Goal: Task Accomplishment & Management: Manage account settings

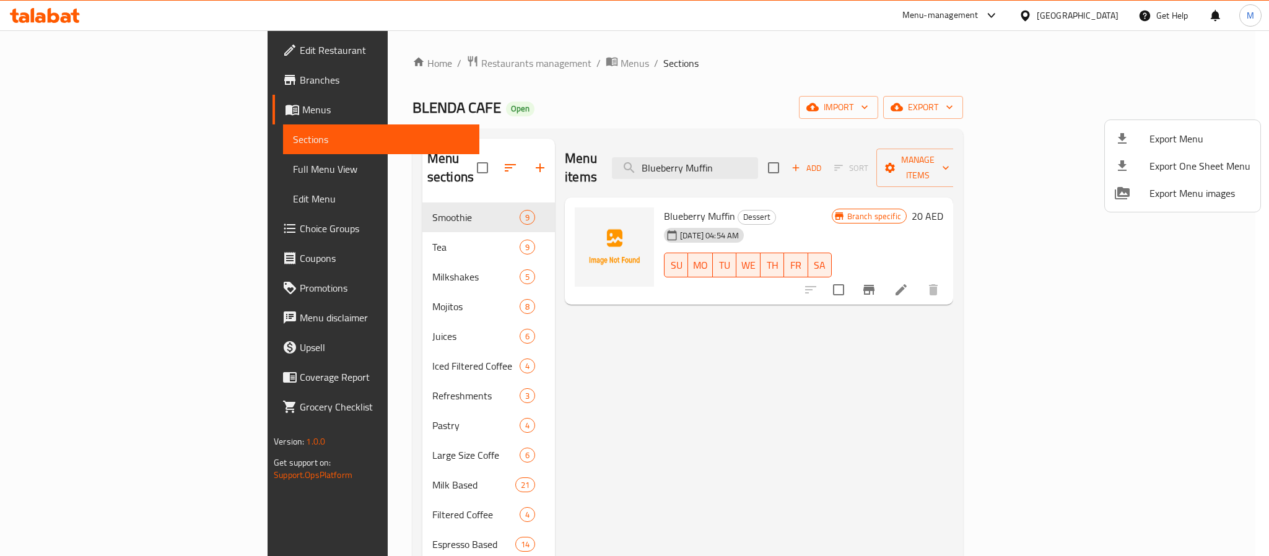
click at [1062, 17] on div at bounding box center [634, 278] width 1269 height 556
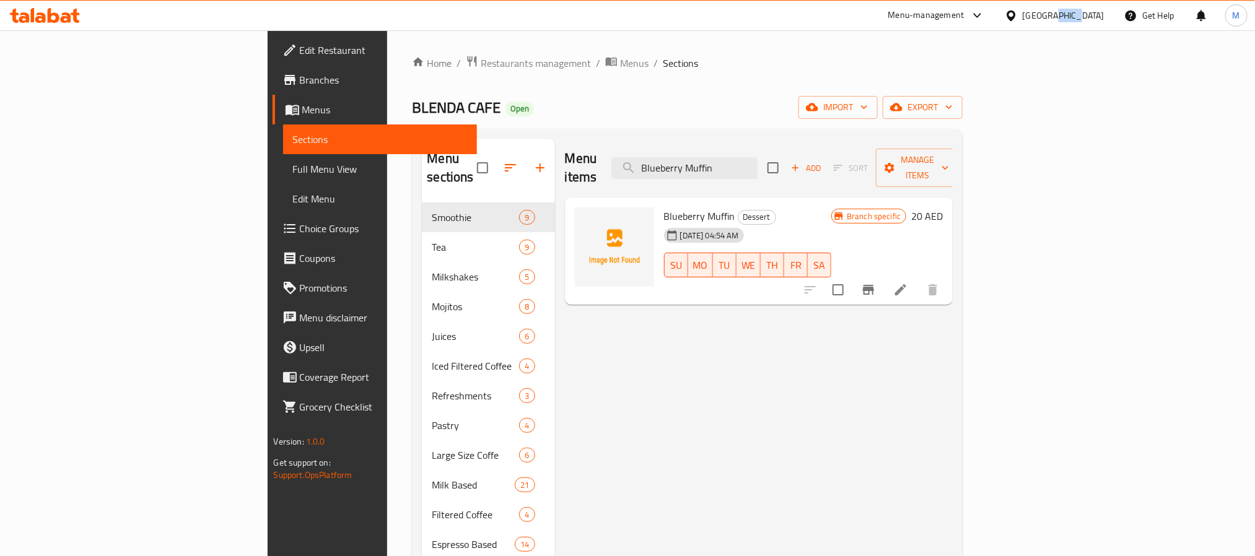
click at [1062, 17] on div "[GEOGRAPHIC_DATA]" at bounding box center [1064, 16] width 82 height 14
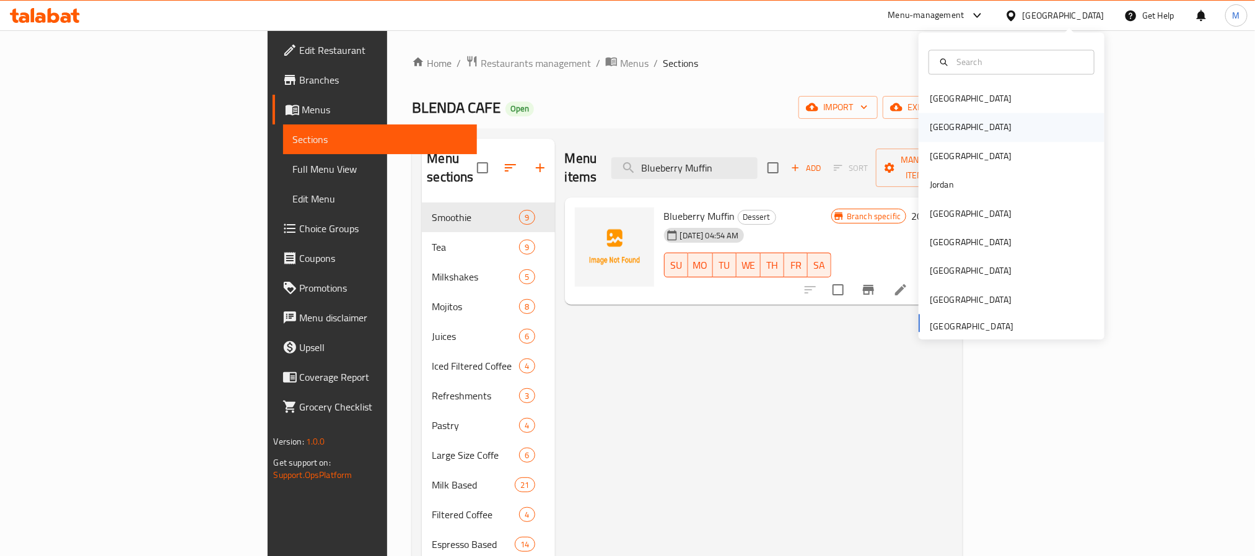
click at [948, 126] on div "[GEOGRAPHIC_DATA]" at bounding box center [1012, 127] width 186 height 28
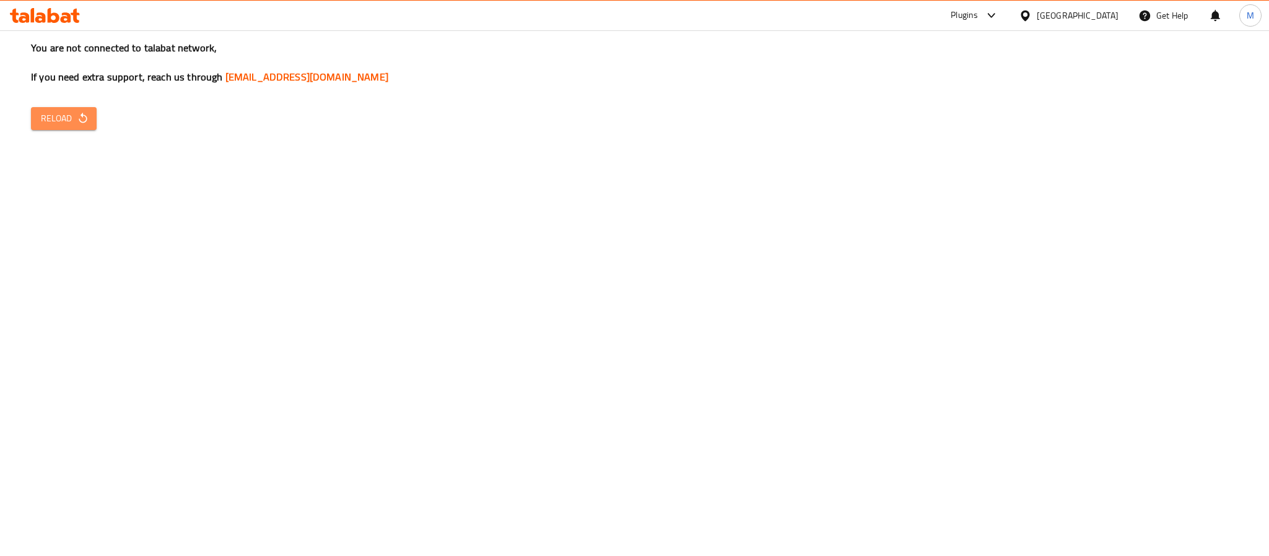
click at [67, 117] on span "Reload" at bounding box center [64, 118] width 46 height 15
click at [51, 127] on button "Reload" at bounding box center [64, 118] width 66 height 23
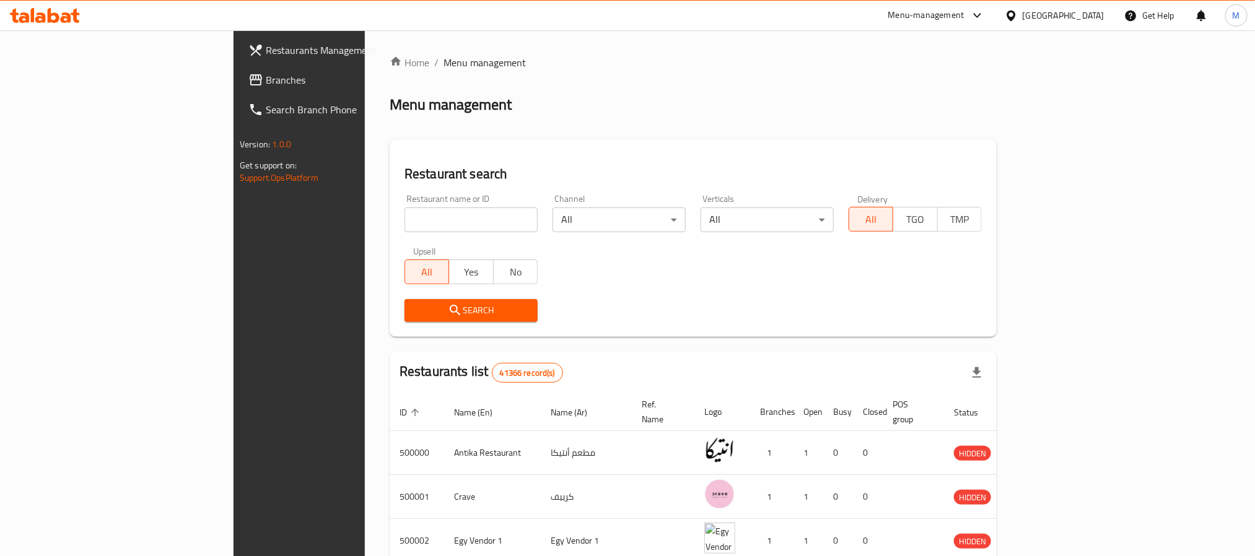
click at [266, 76] on span "Branches" at bounding box center [349, 79] width 167 height 15
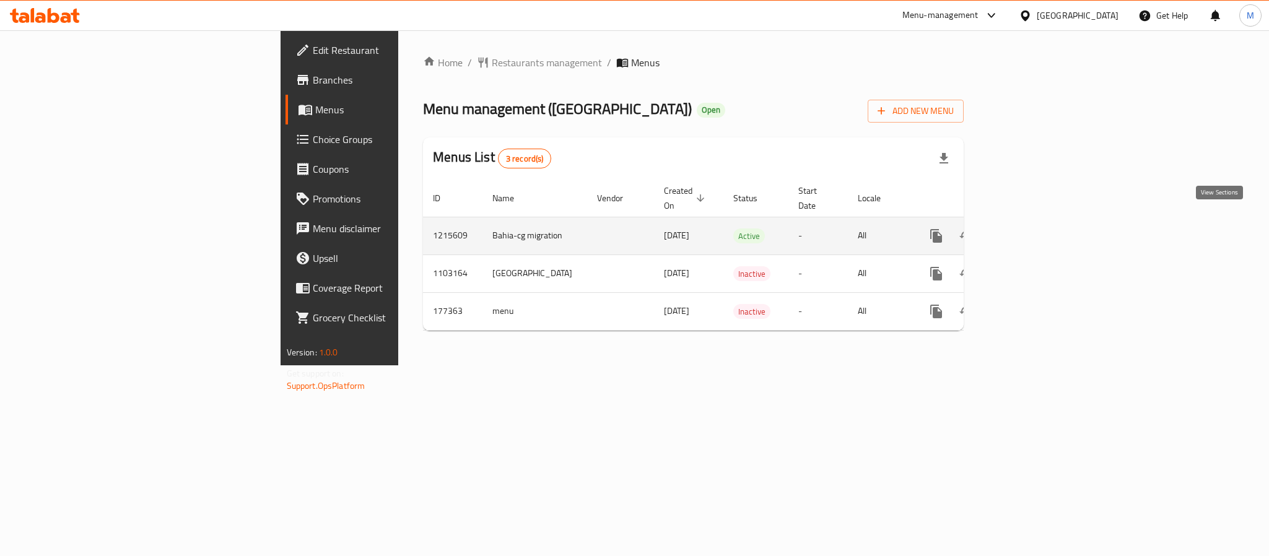
click at [1033, 229] on icon "enhanced table" at bounding box center [1025, 236] width 15 height 15
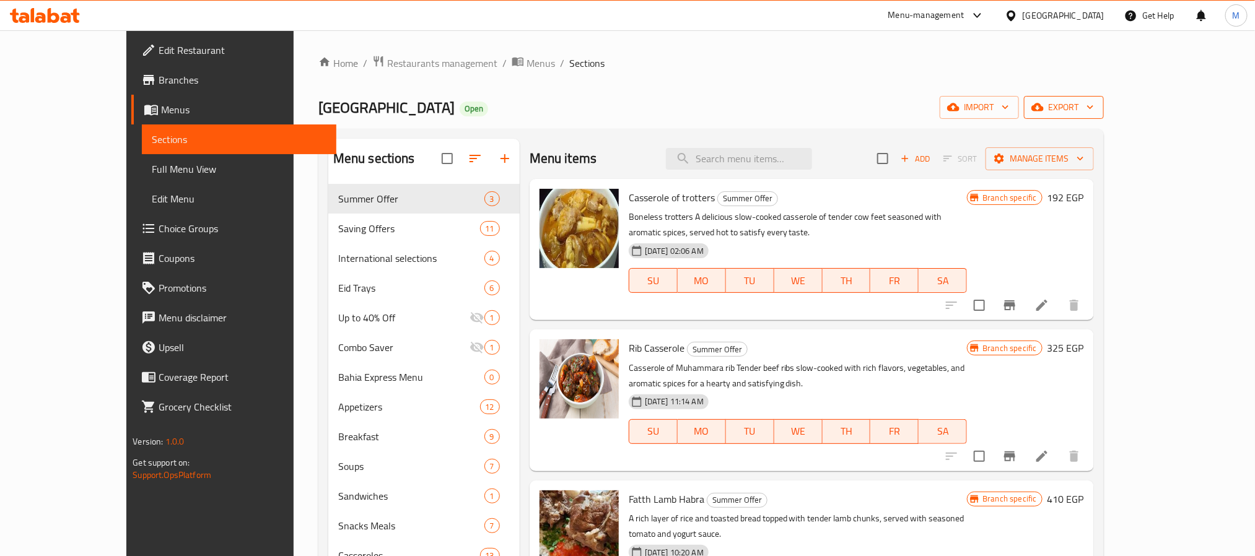
click at [1094, 112] on span "export" at bounding box center [1064, 107] width 60 height 15
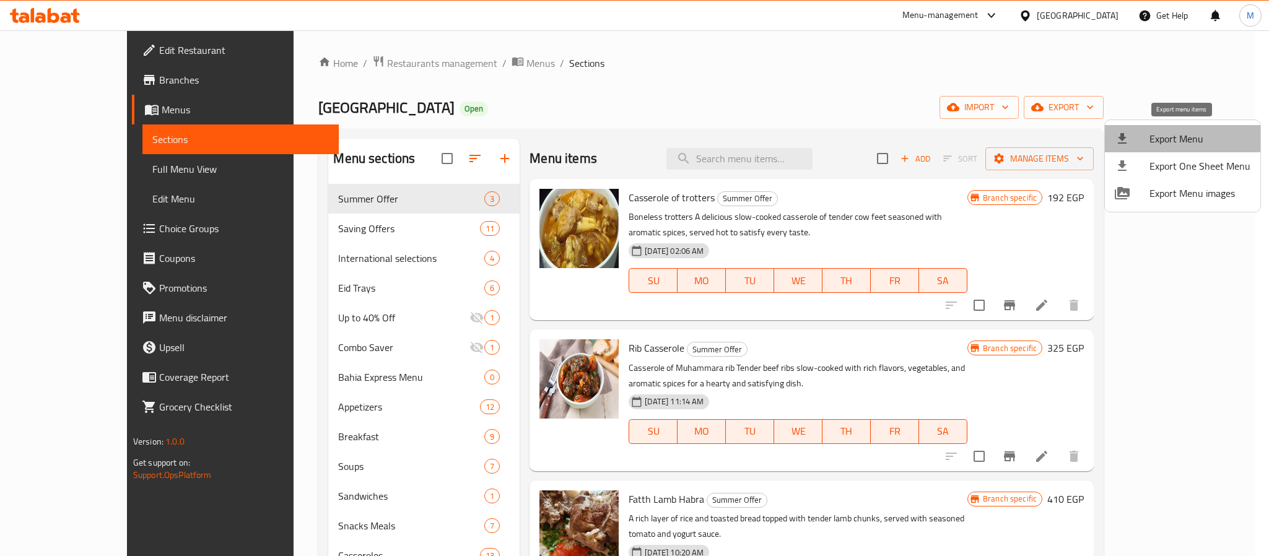
click at [1186, 144] on span "Export Menu" at bounding box center [1200, 138] width 101 height 15
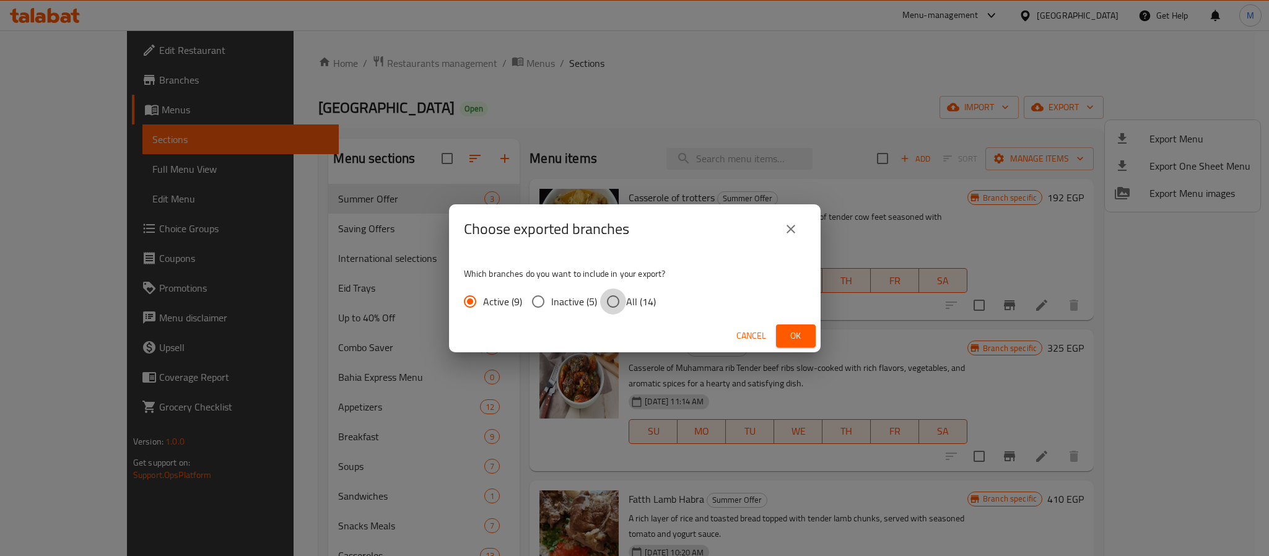
click at [618, 290] on input "All (14)" at bounding box center [613, 302] width 26 height 26
radio input "true"
drag, startPoint x: 790, startPoint y: 337, endPoint x: 658, endPoint y: 257, distance: 154.2
click at [790, 338] on span "Ok" at bounding box center [796, 335] width 20 height 15
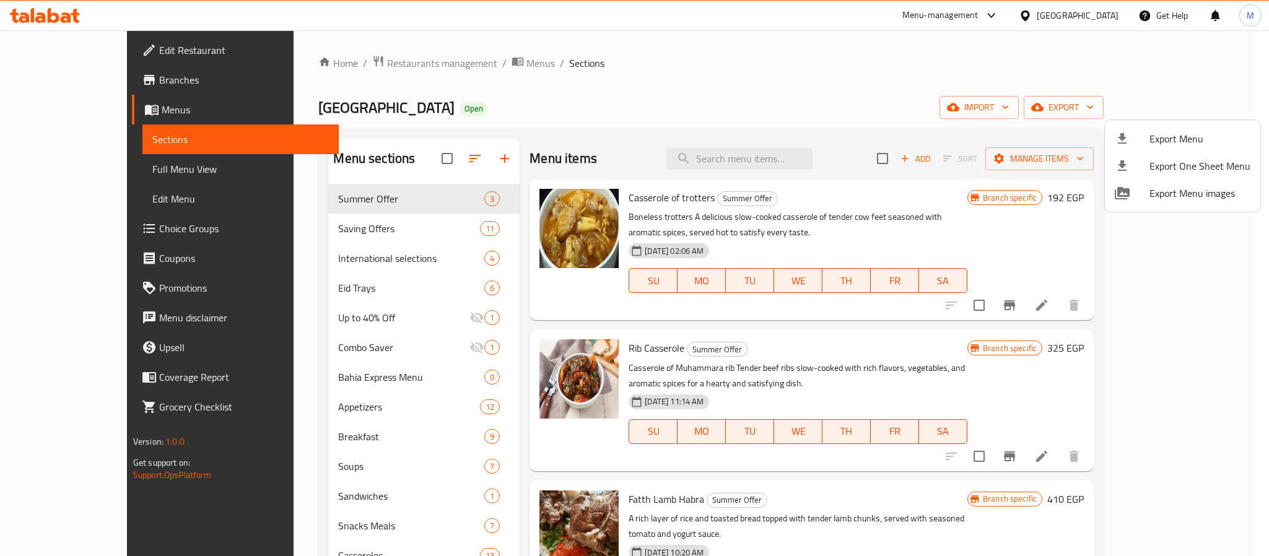
click at [1147, 266] on div at bounding box center [634, 278] width 1269 height 556
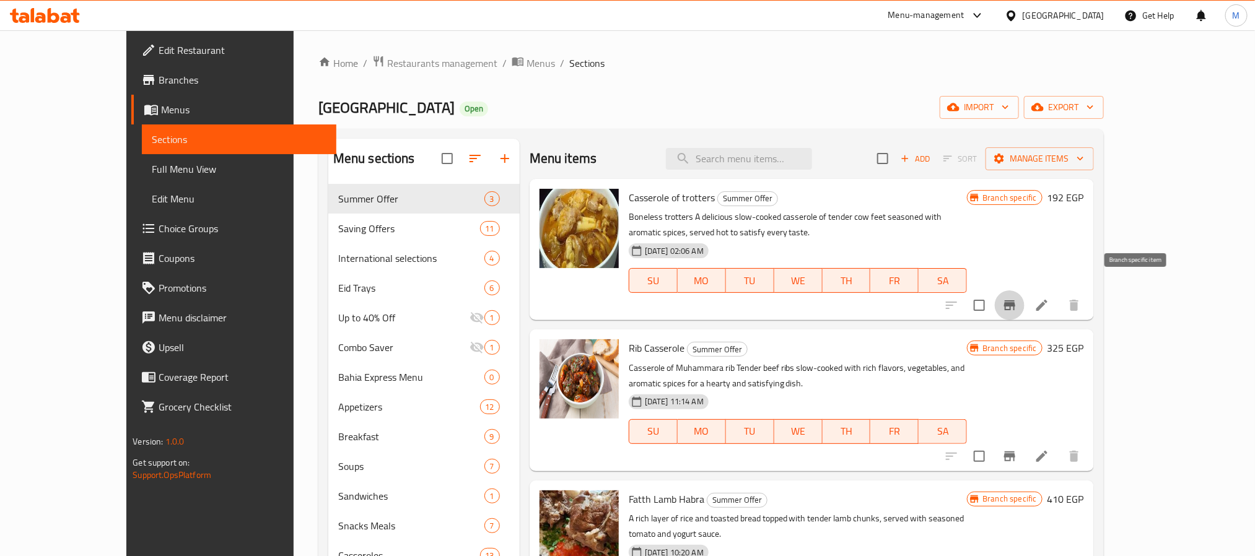
click at [1024, 299] on button "Branch-specific-item" at bounding box center [1010, 305] width 30 height 30
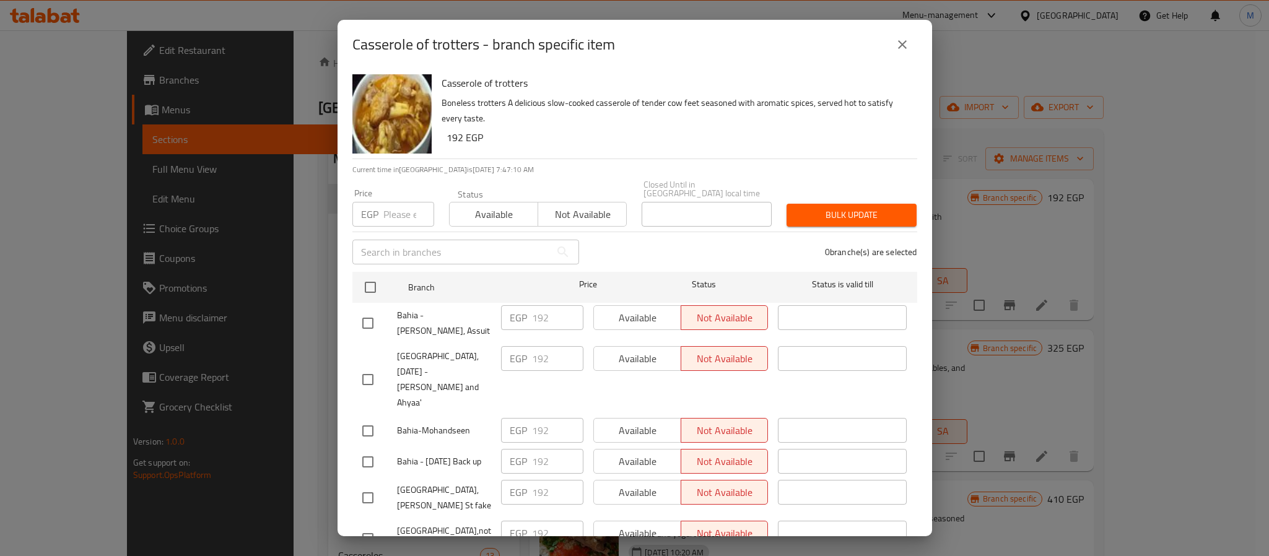
click at [370, 314] on input "checkbox" at bounding box center [368, 323] width 26 height 26
checkbox input "true"
click at [902, 43] on icon "close" at bounding box center [902, 44] width 15 height 15
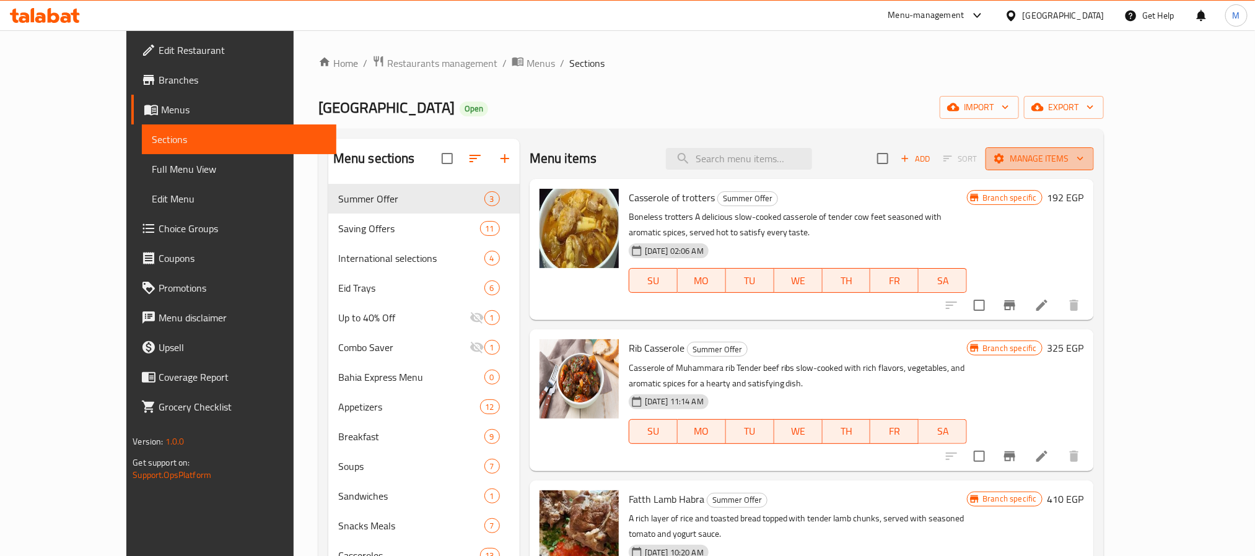
click at [1084, 157] on span "Manage items" at bounding box center [1039, 158] width 89 height 15
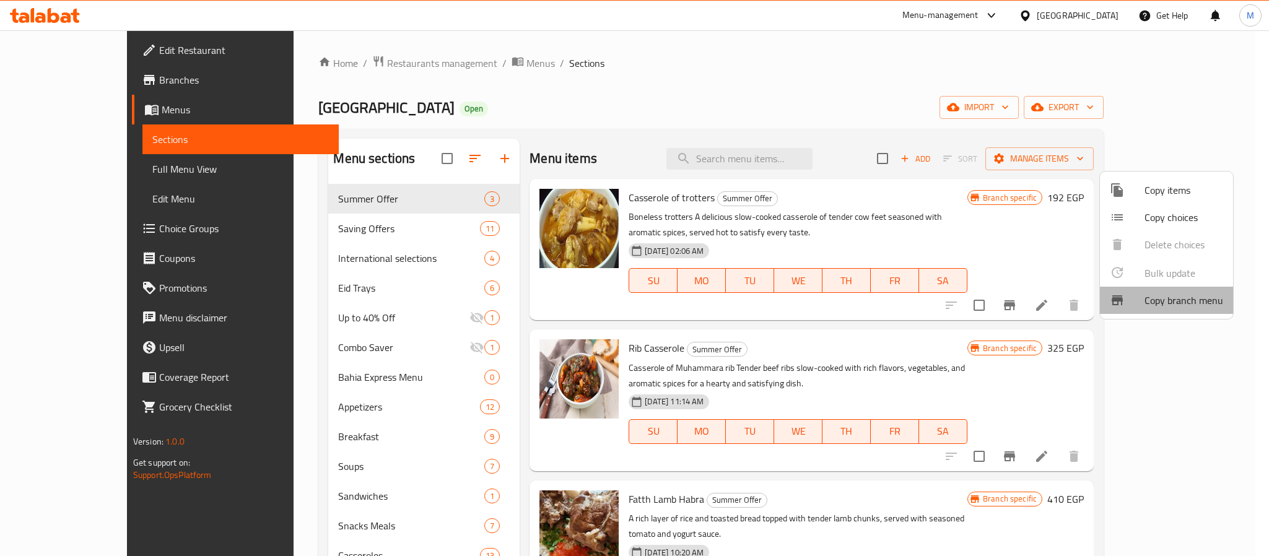
click at [1169, 307] on span "Copy branch menu" at bounding box center [1184, 300] width 79 height 15
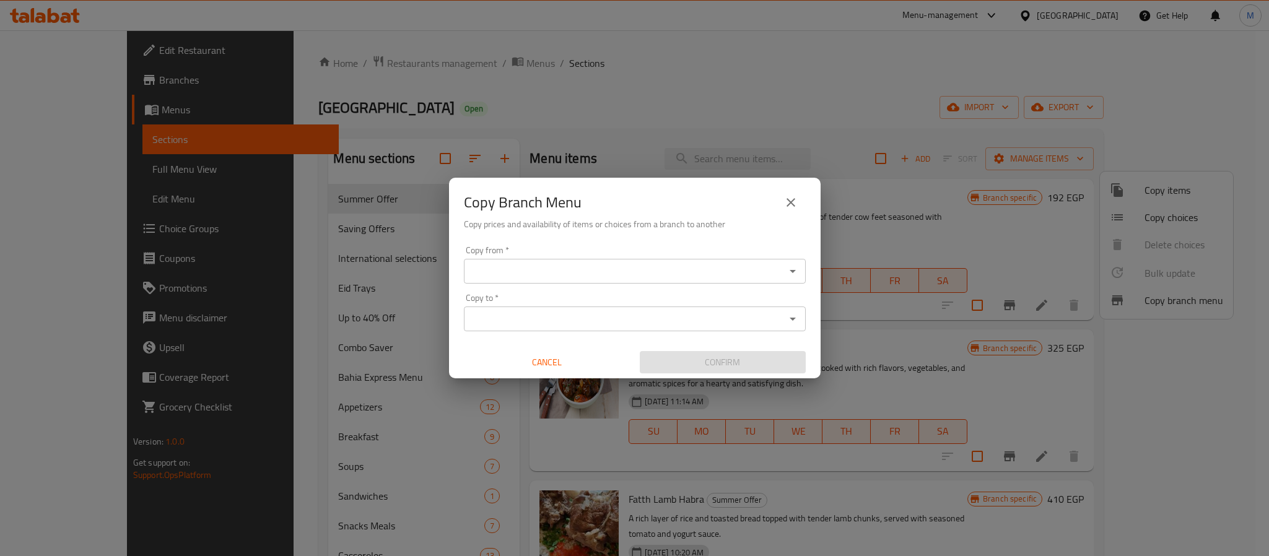
click at [728, 274] on input "Copy from   *" at bounding box center [625, 271] width 314 height 17
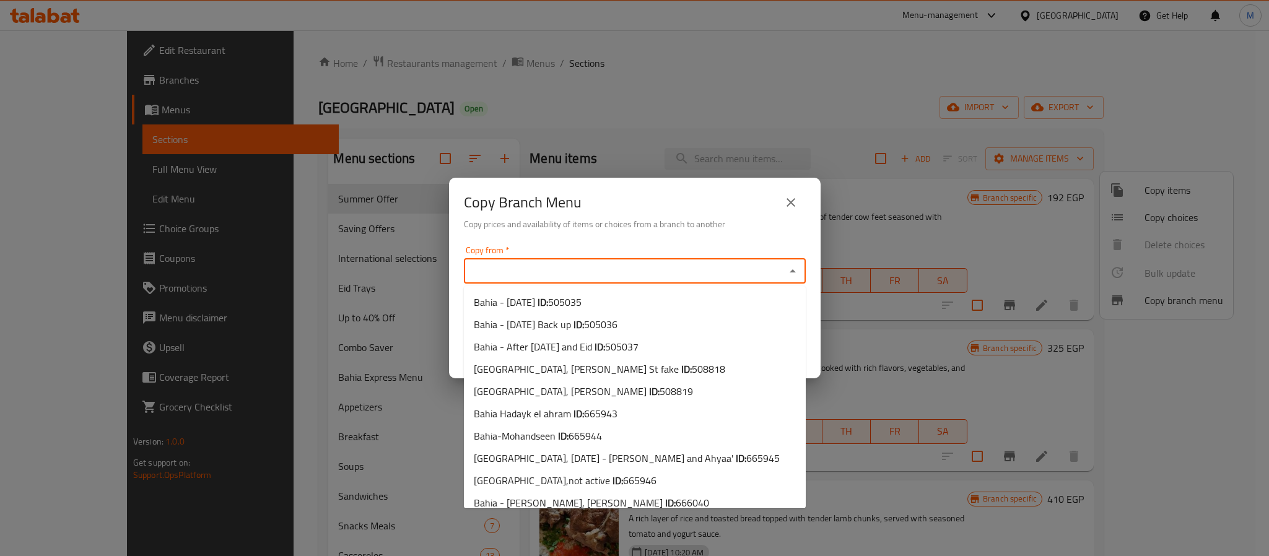
paste input "Bahia - Al ibrahimya, Assuit"
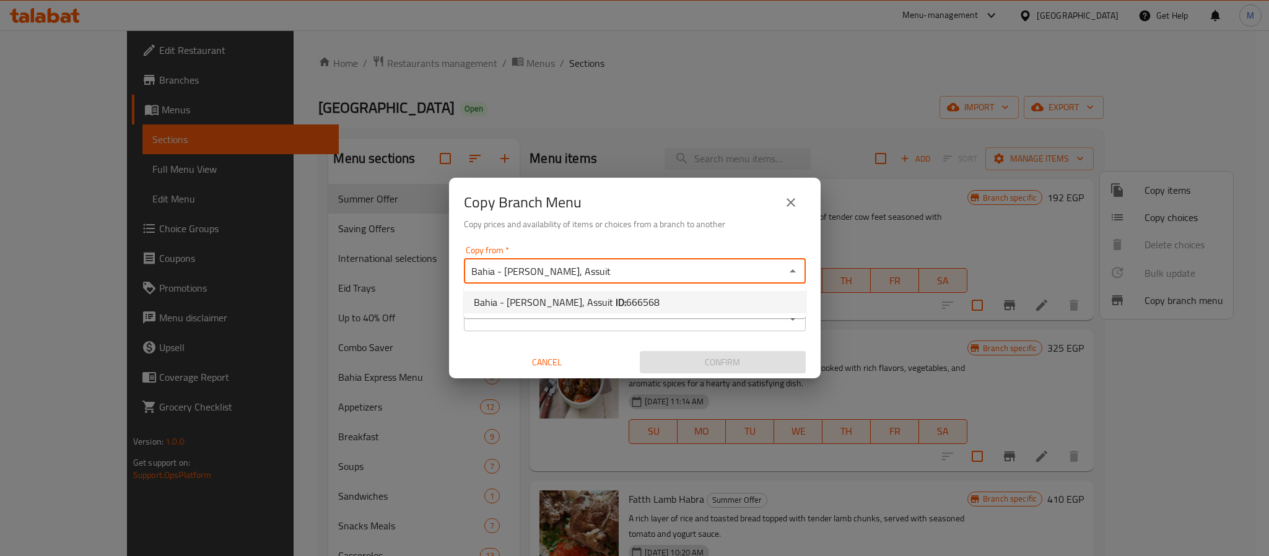
click at [626, 302] on span "666568" at bounding box center [642, 302] width 33 height 19
paste input "text"
type input "Bahia - Al ibrahimya, Assuit"
click at [584, 322] on input "Copy to   *" at bounding box center [625, 318] width 314 height 17
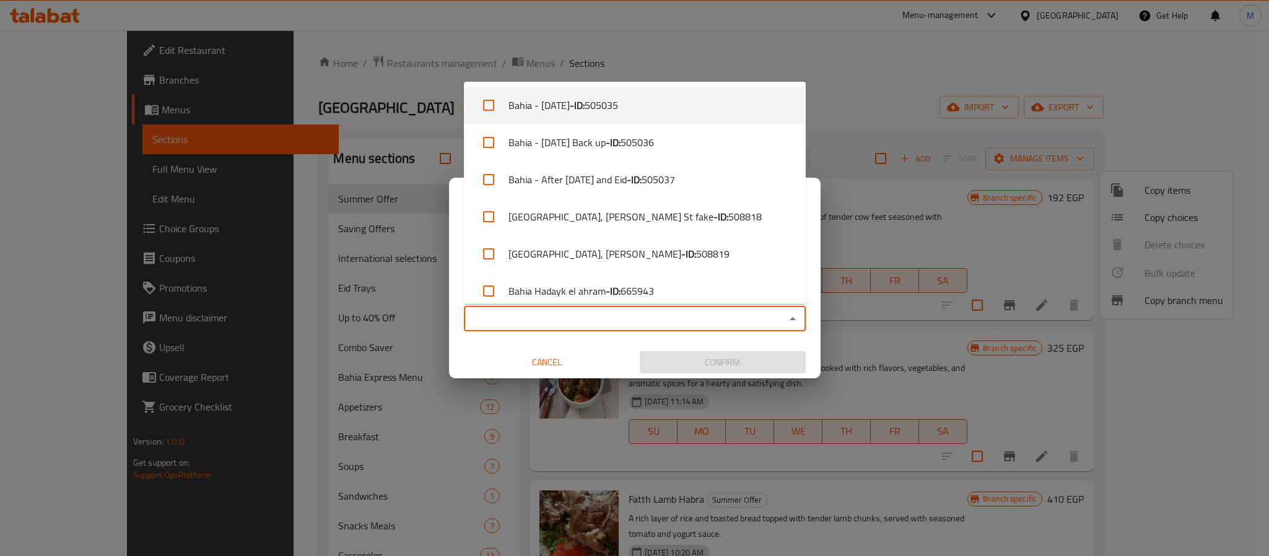
click at [618, 101] on span "505035" at bounding box center [601, 105] width 33 height 15
checkbox input "true"
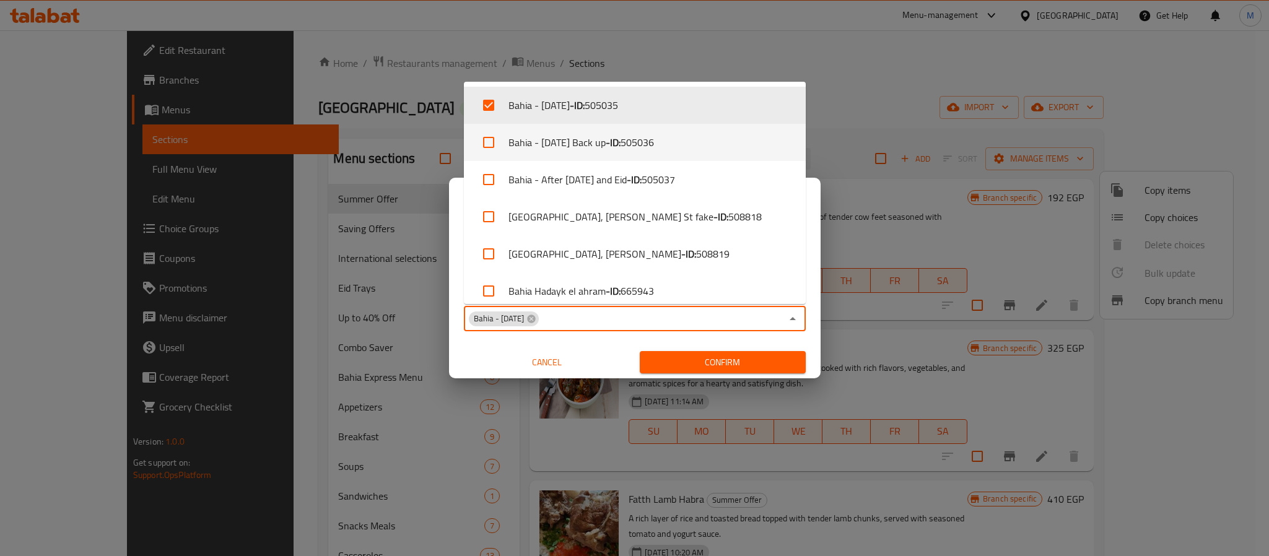
click at [637, 131] on li "Bahia - Ramadan Back up - ID: 505036" at bounding box center [635, 142] width 342 height 37
checkbox input "true"
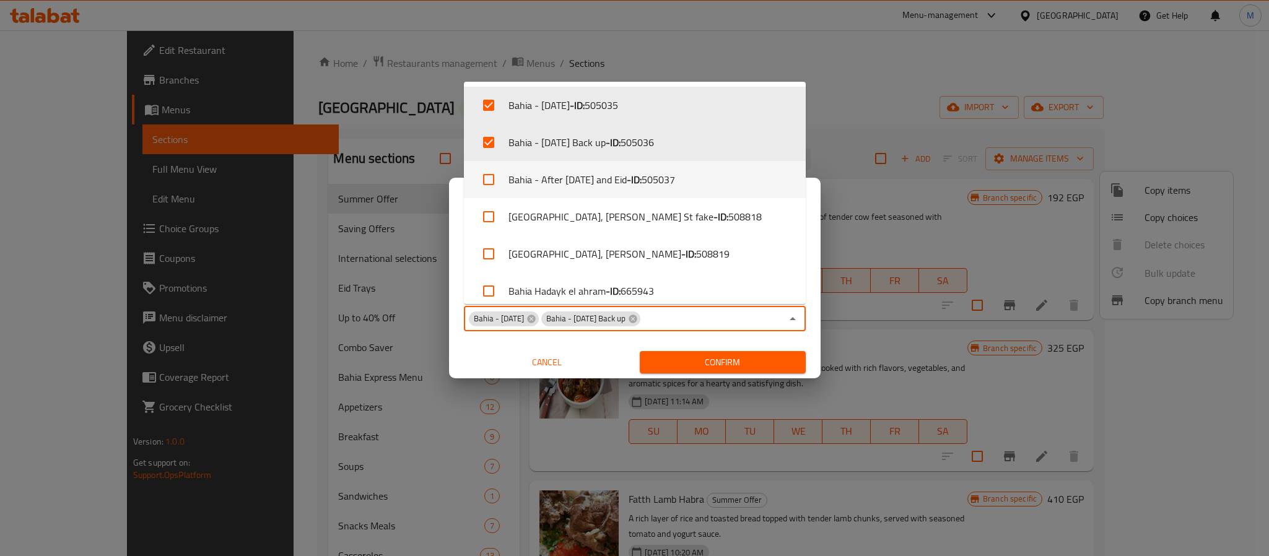
click at [634, 183] on li "Bahia - After Ramadan and Eid - ID: 505037" at bounding box center [635, 179] width 342 height 37
checkbox input "true"
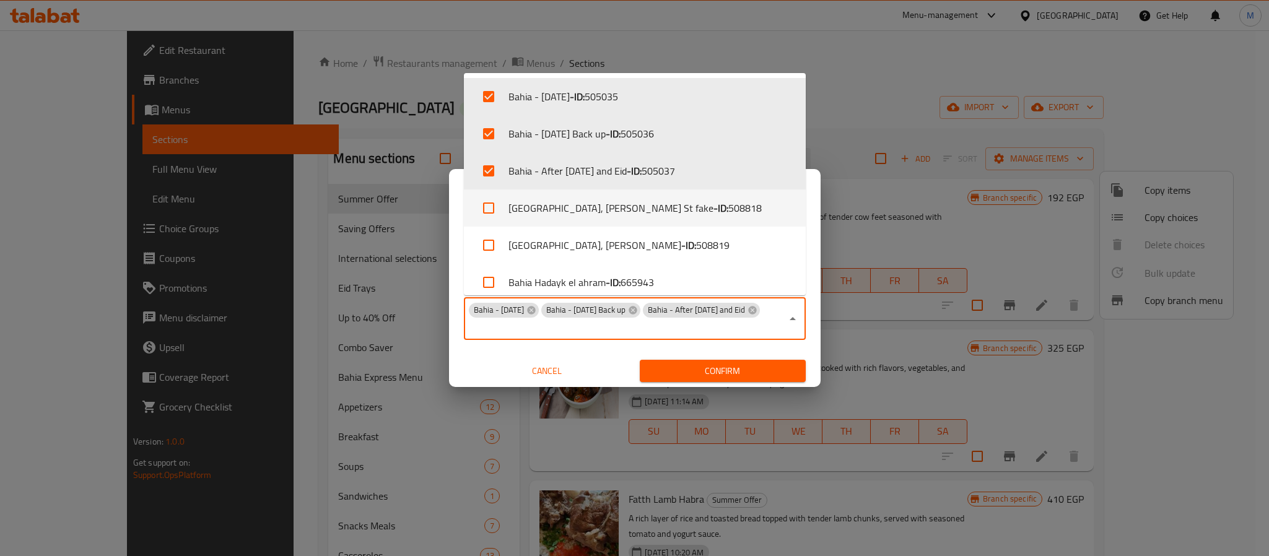
click at [714, 210] on b "- ID:" at bounding box center [721, 208] width 15 height 15
checkbox input "true"
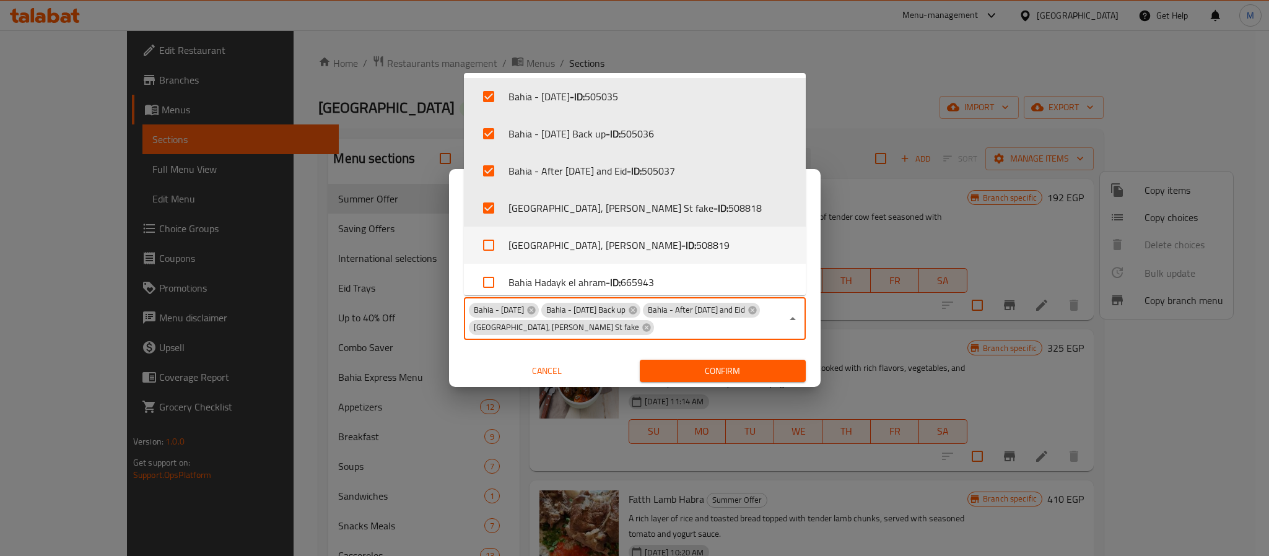
click at [696, 243] on span "508819" at bounding box center [712, 245] width 33 height 15
checkbox input "true"
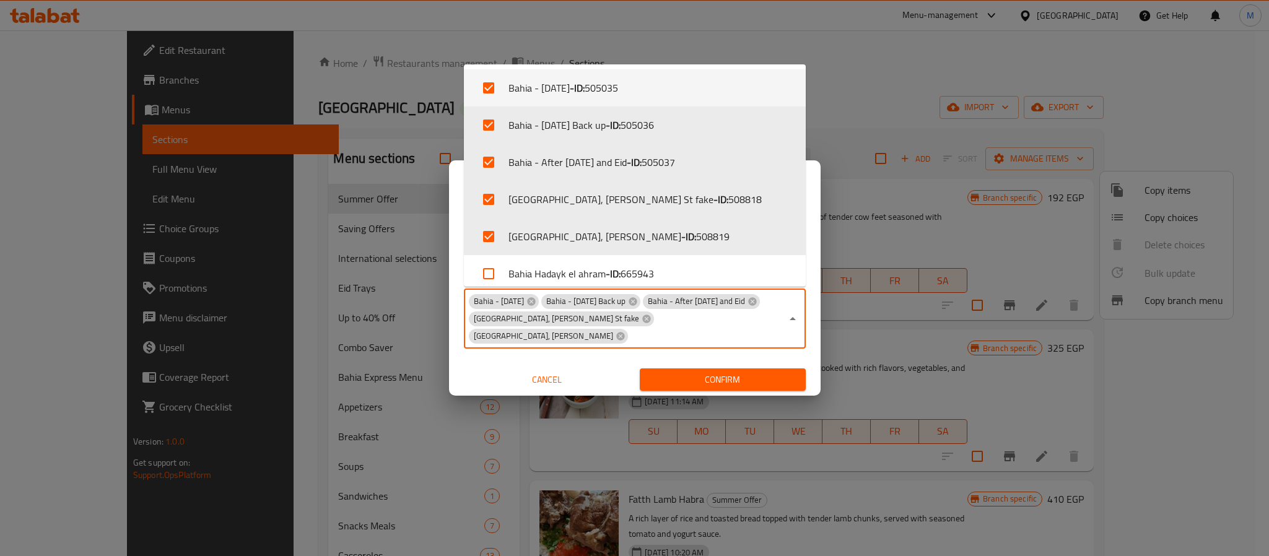
scroll to position [93, 0]
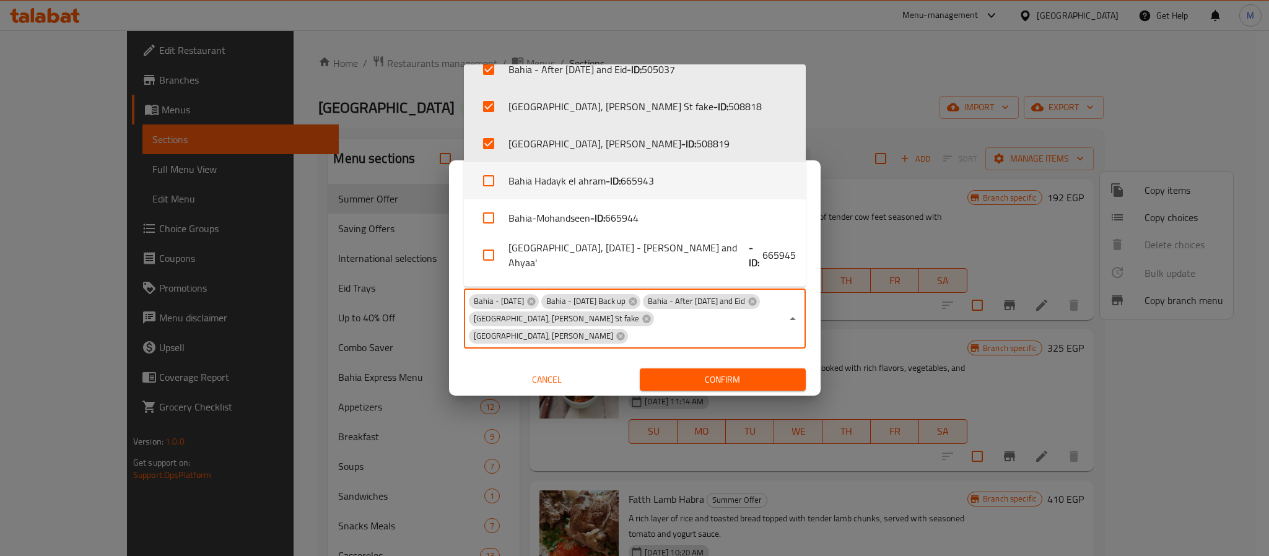
click at [621, 183] on b "- ID:" at bounding box center [613, 180] width 15 height 15
checkbox input "true"
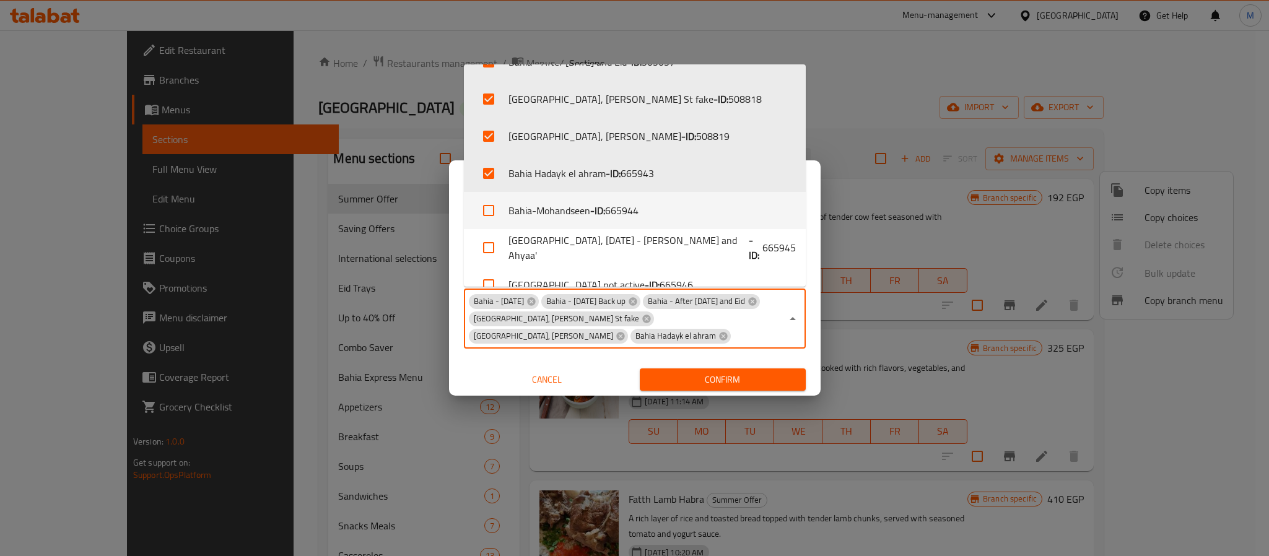
click at [613, 204] on span "665944" at bounding box center [621, 210] width 33 height 15
checkbox input "true"
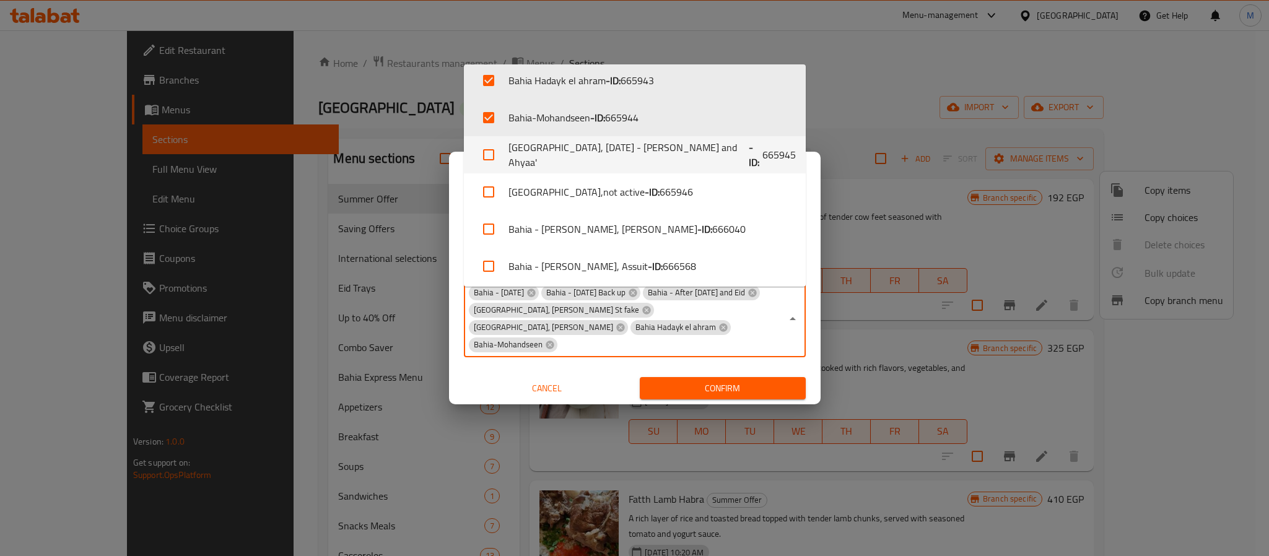
click at [617, 153] on li "Bahia, 6th of October - Hosary and Ahyaa' - ID: 665945" at bounding box center [635, 154] width 342 height 37
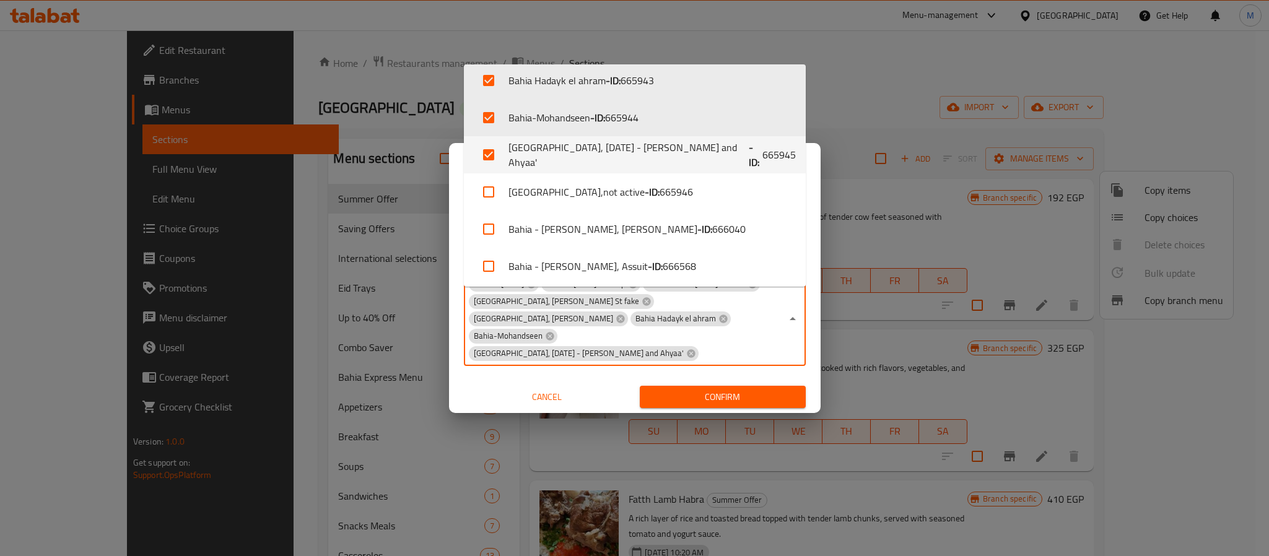
checkbox input "true"
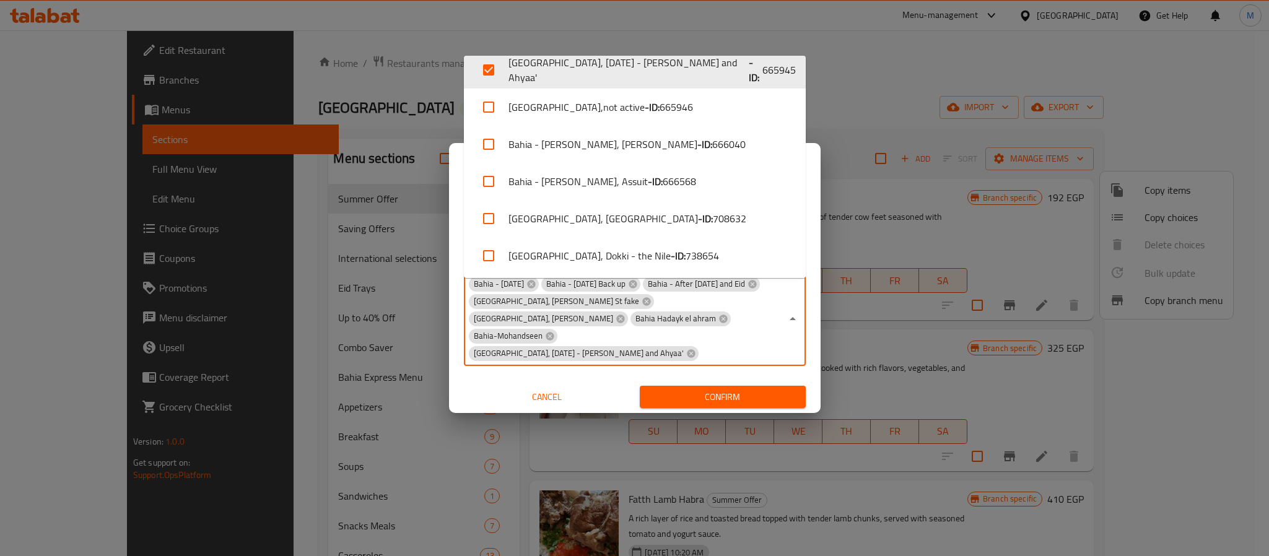
scroll to position [286, 0]
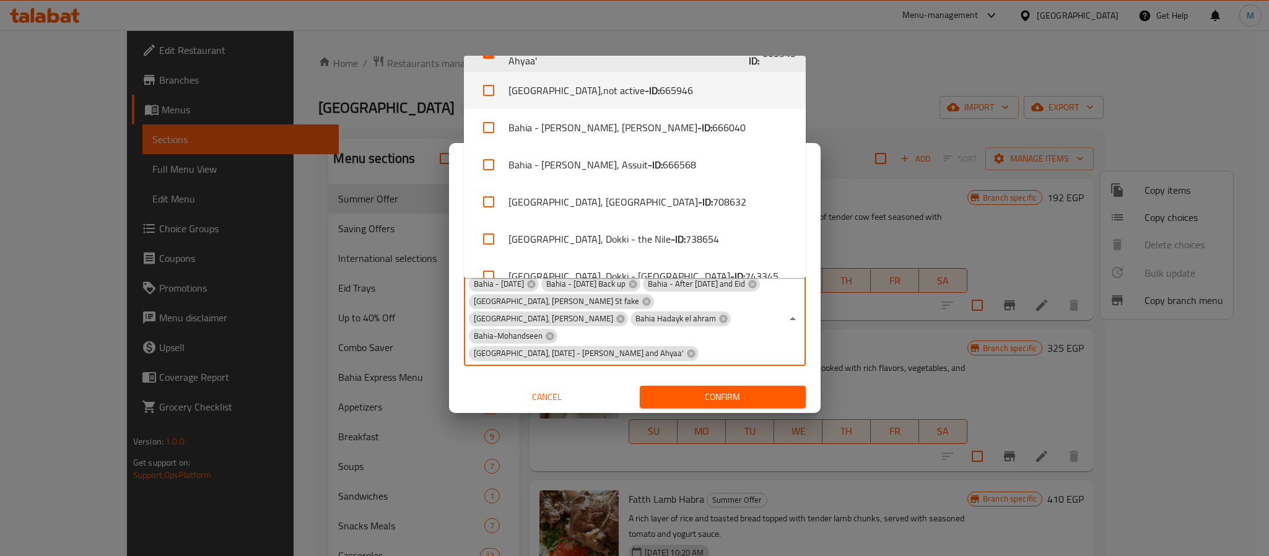
click at [645, 97] on b "- ID:" at bounding box center [652, 90] width 15 height 15
checkbox input "true"
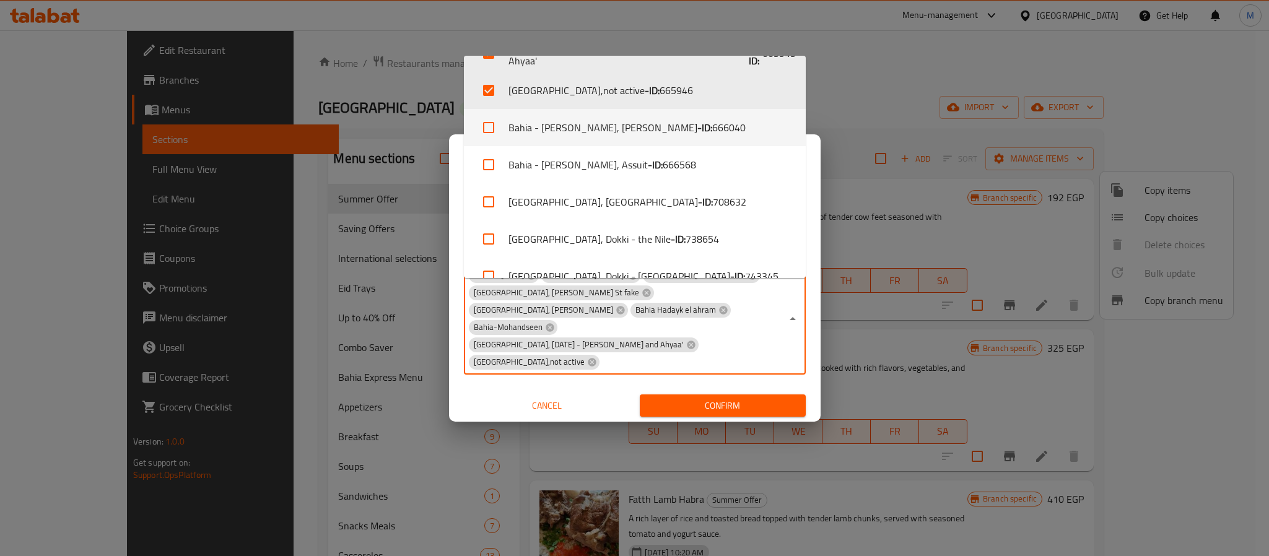
click at [608, 121] on li "Bahia - Al Fayoum, Gamal Abdel Nasser - ID: 666040" at bounding box center [635, 127] width 342 height 37
checkbox input "true"
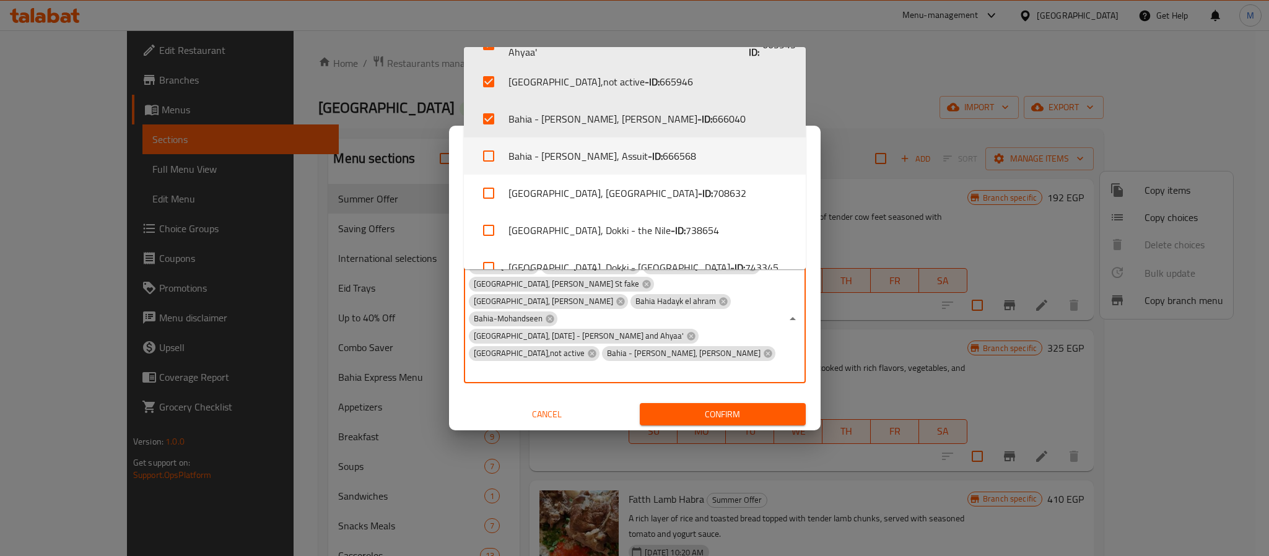
click at [608, 151] on li "Bahia - Al ibrahimya, Assuit - ID: 666568" at bounding box center [635, 156] width 342 height 37
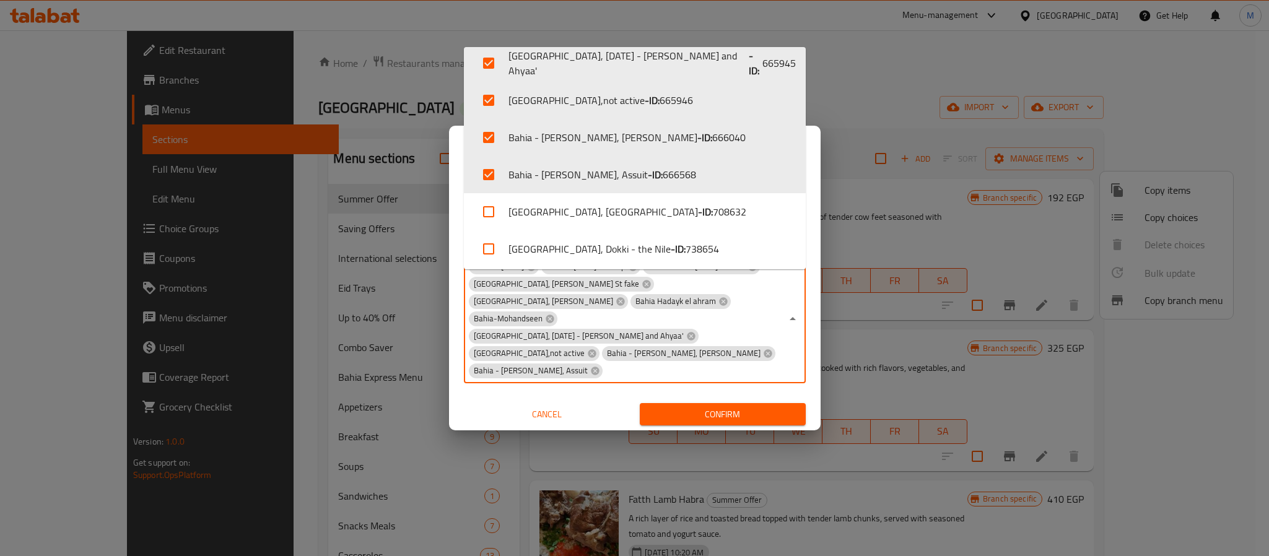
scroll to position [307, 0]
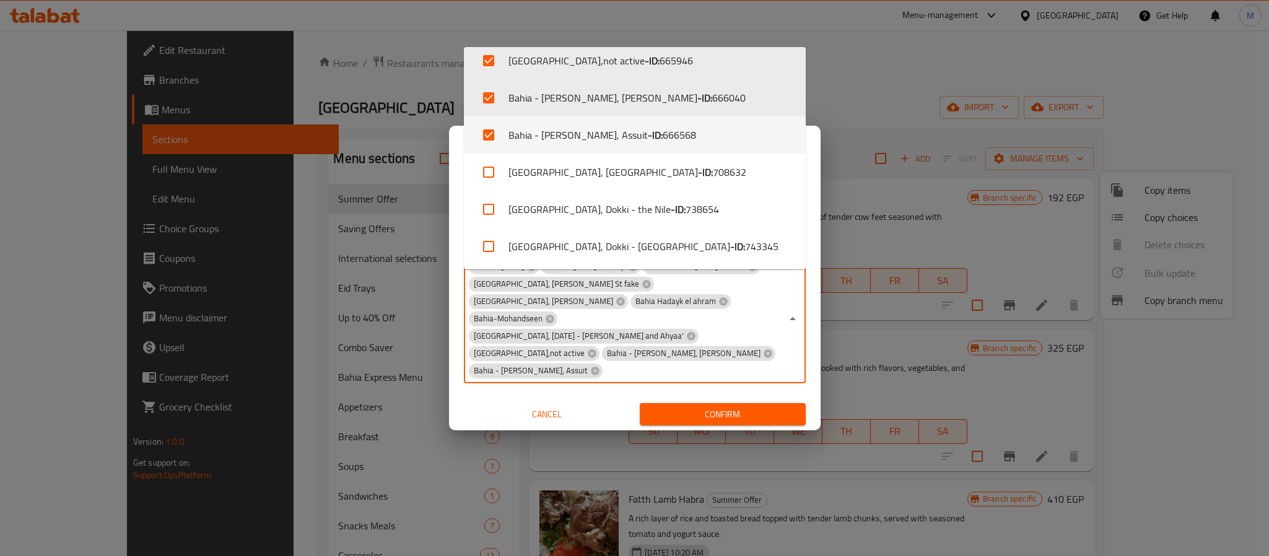
click at [663, 138] on span "666568" at bounding box center [679, 135] width 33 height 15
checkbox input "false"
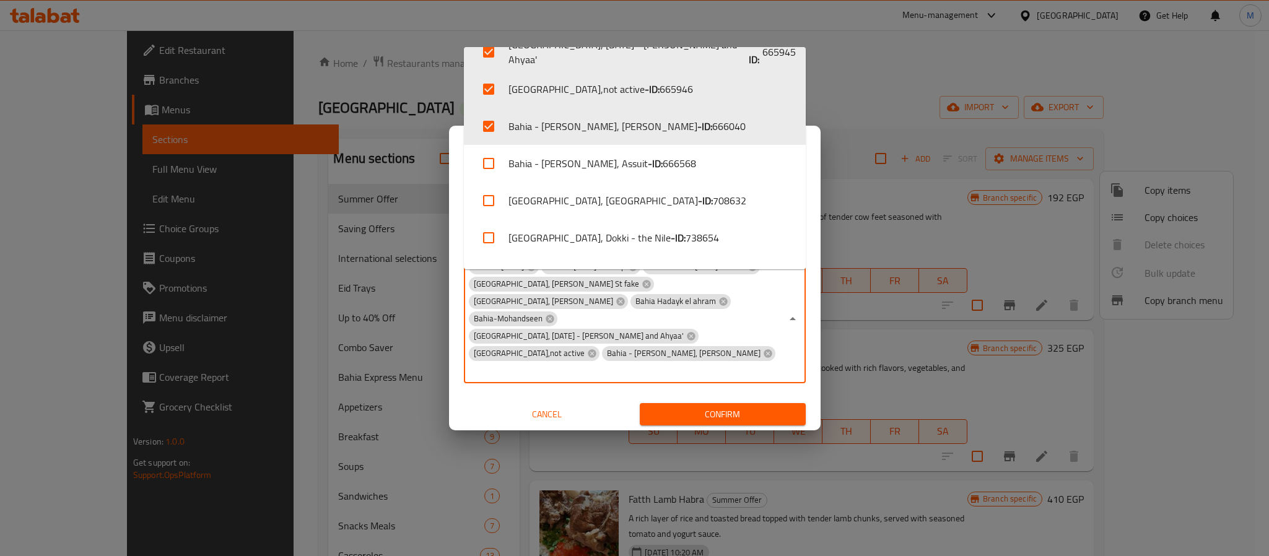
scroll to position [286, 0]
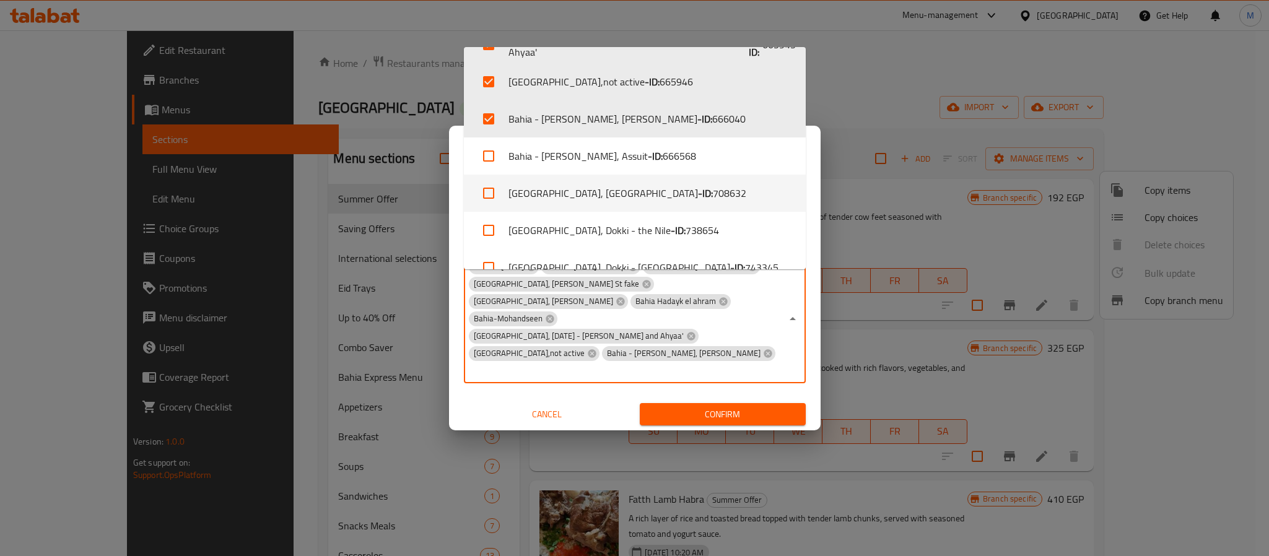
click at [713, 198] on span "708632" at bounding box center [729, 193] width 33 height 15
checkbox input "true"
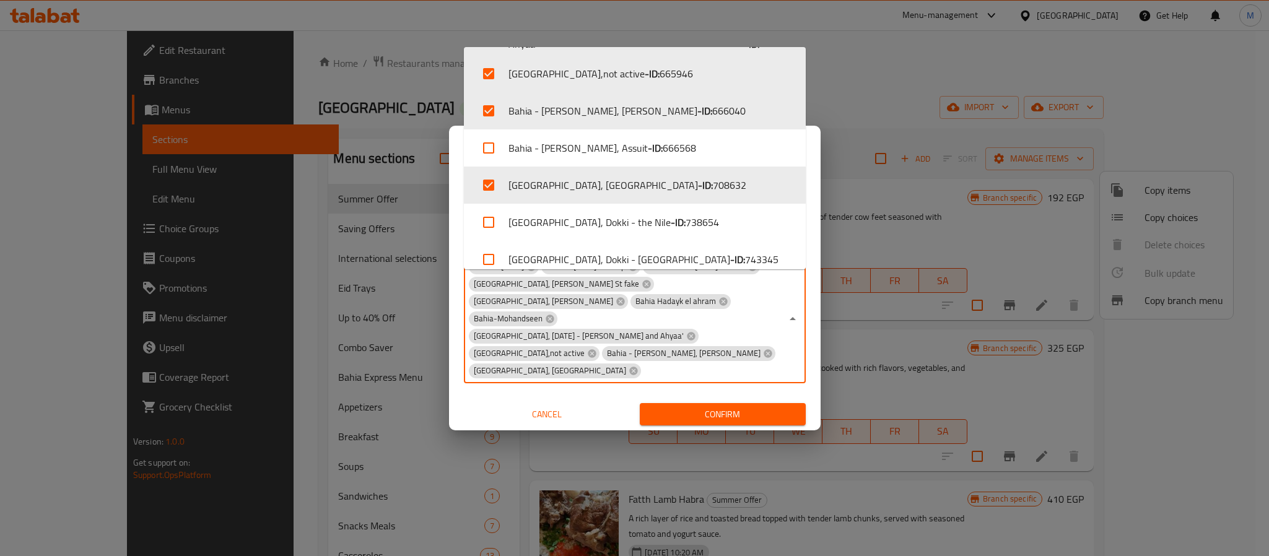
scroll to position [307, 0]
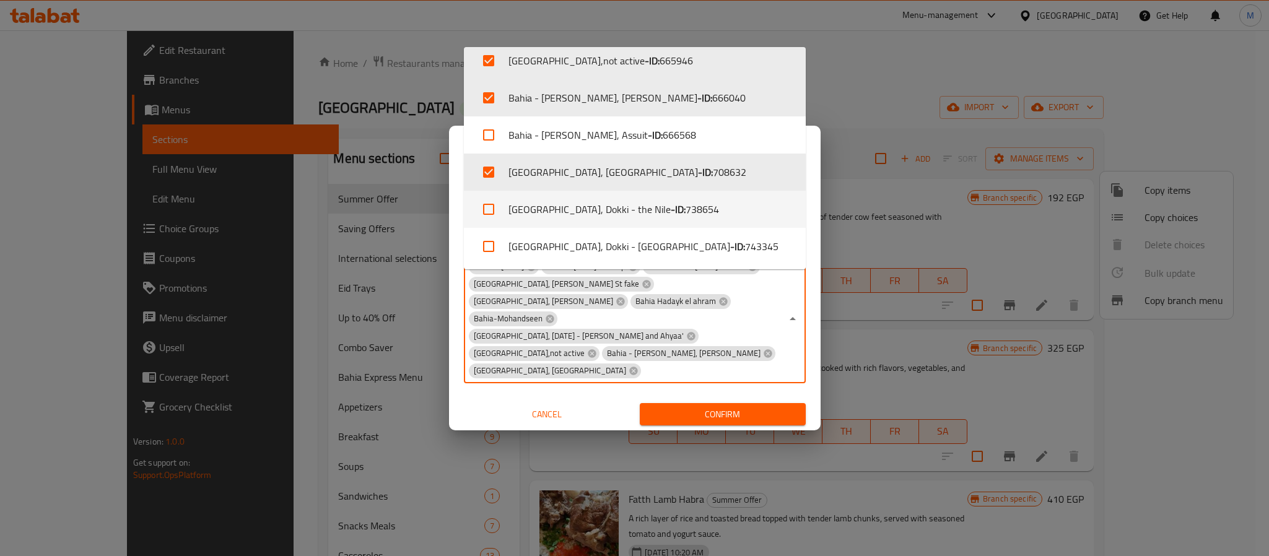
click at [686, 209] on span "738654" at bounding box center [702, 209] width 33 height 15
checkbox input "true"
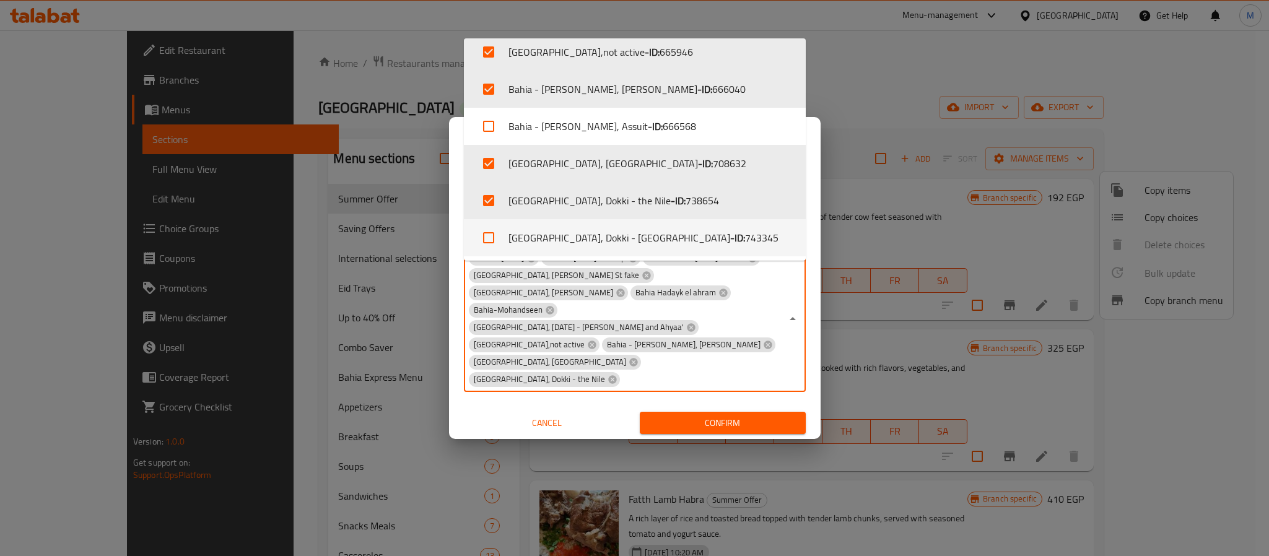
click at [627, 250] on li "Bahia, Dokki - El Mesaha - ID: 743345" at bounding box center [635, 237] width 342 height 37
checkbox input "true"
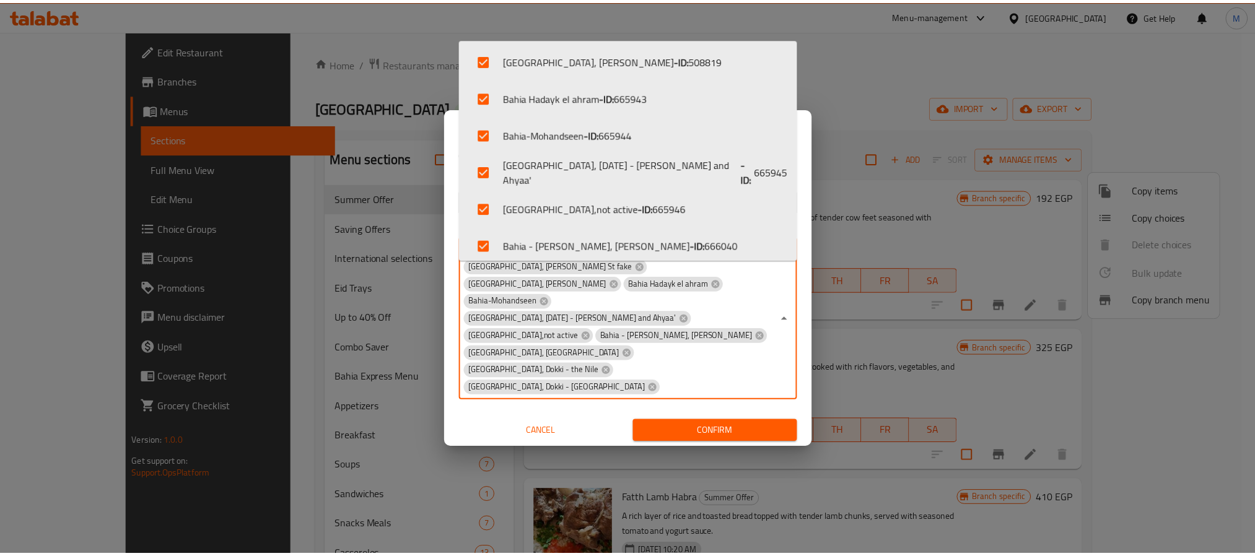
scroll to position [0, 0]
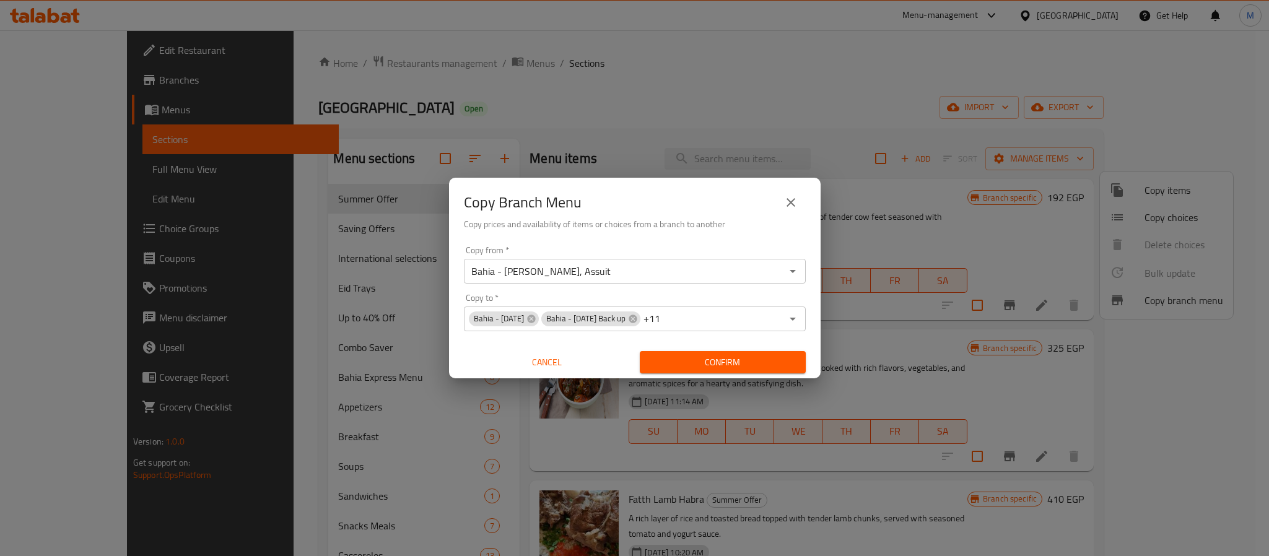
click at [818, 162] on div "Copy Branch Menu Copy prices and availability of items or choices from a branch…" at bounding box center [634, 278] width 1269 height 556
click at [757, 367] on span "Confirm" at bounding box center [723, 362] width 146 height 15
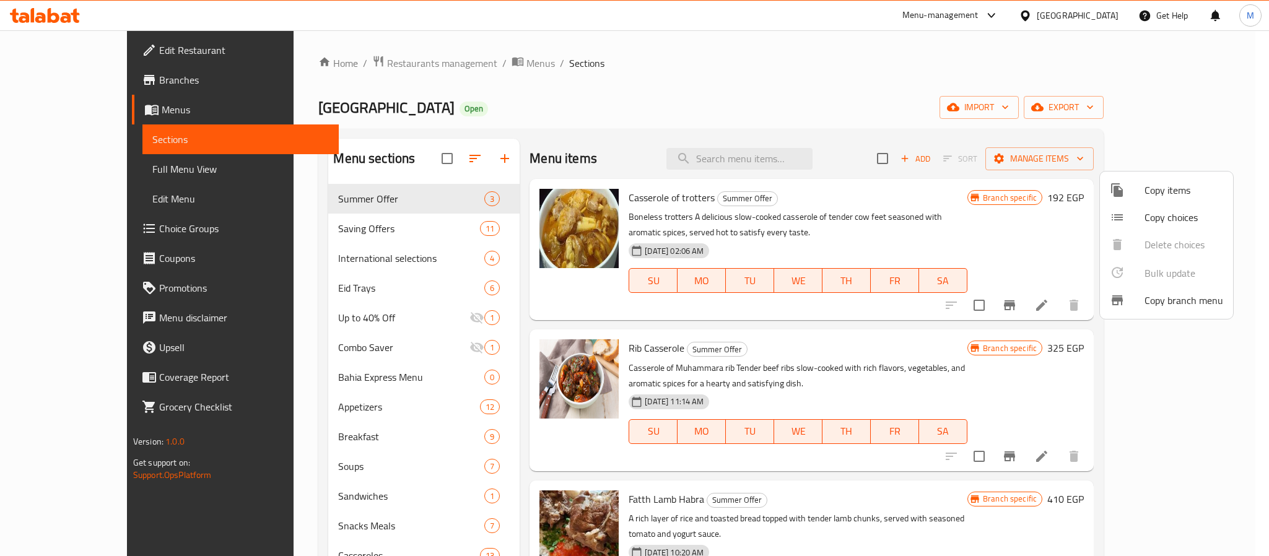
click at [828, 111] on div at bounding box center [634, 278] width 1269 height 556
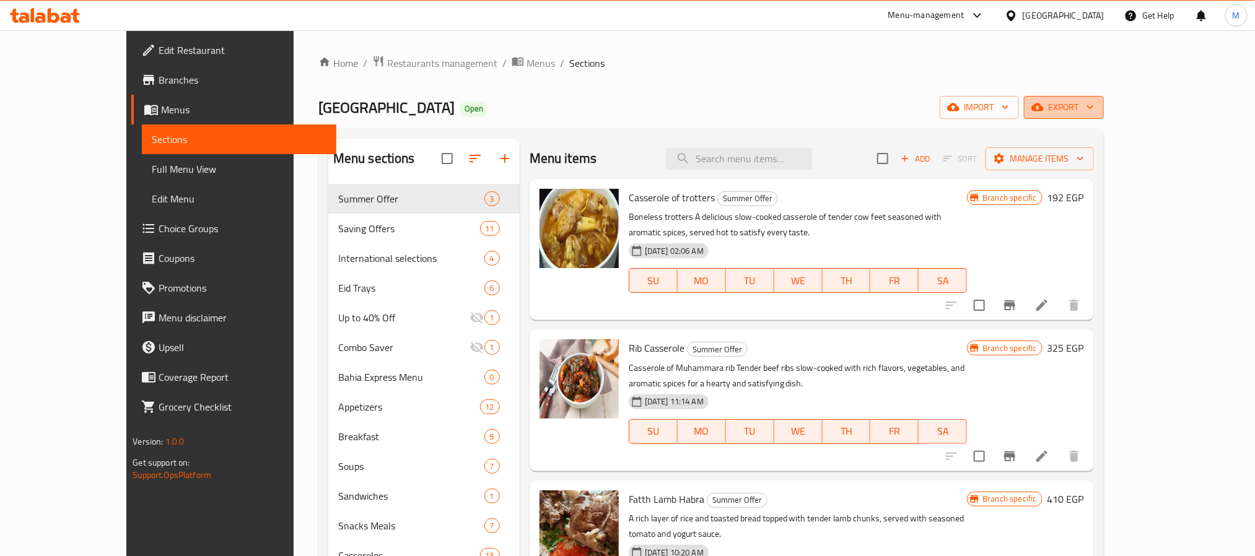
click at [1094, 104] on span "export" at bounding box center [1064, 107] width 60 height 15
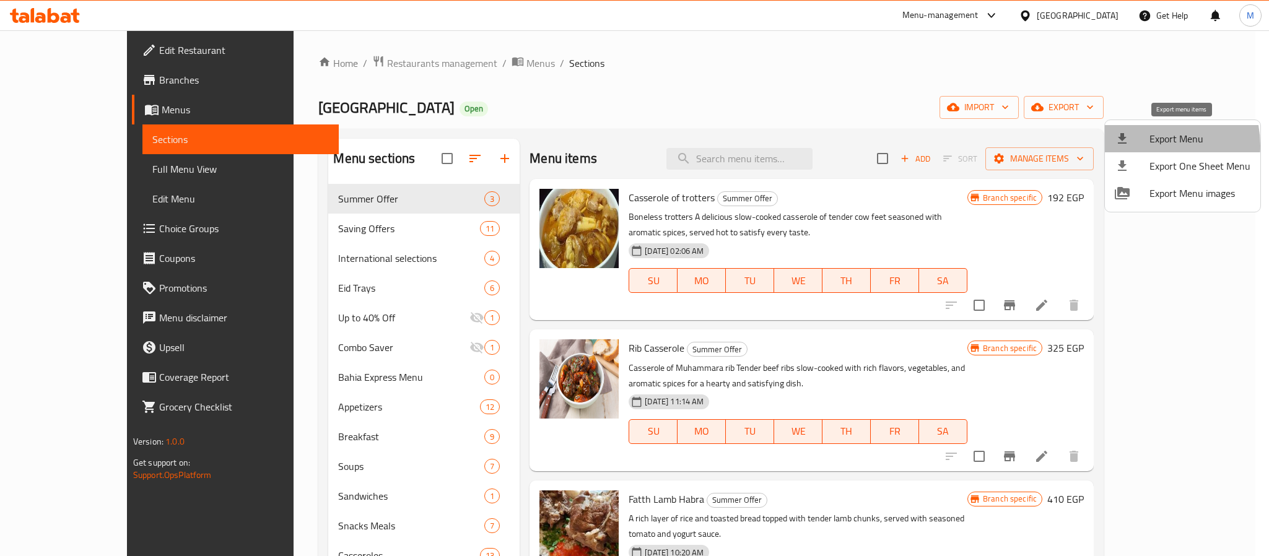
click at [1150, 146] on span "Export Menu" at bounding box center [1200, 138] width 101 height 15
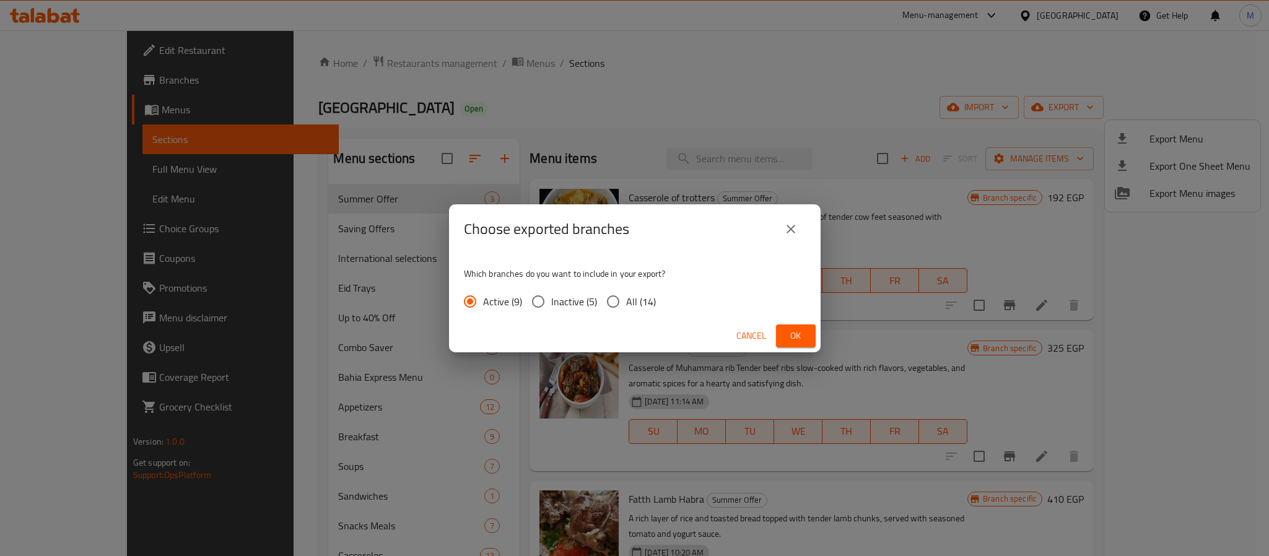
click at [627, 295] on span "All (14)" at bounding box center [641, 301] width 30 height 15
click at [626, 295] on input "All (14)" at bounding box center [613, 302] width 26 height 26
radio input "true"
click at [810, 331] on button "Ok" at bounding box center [796, 336] width 40 height 23
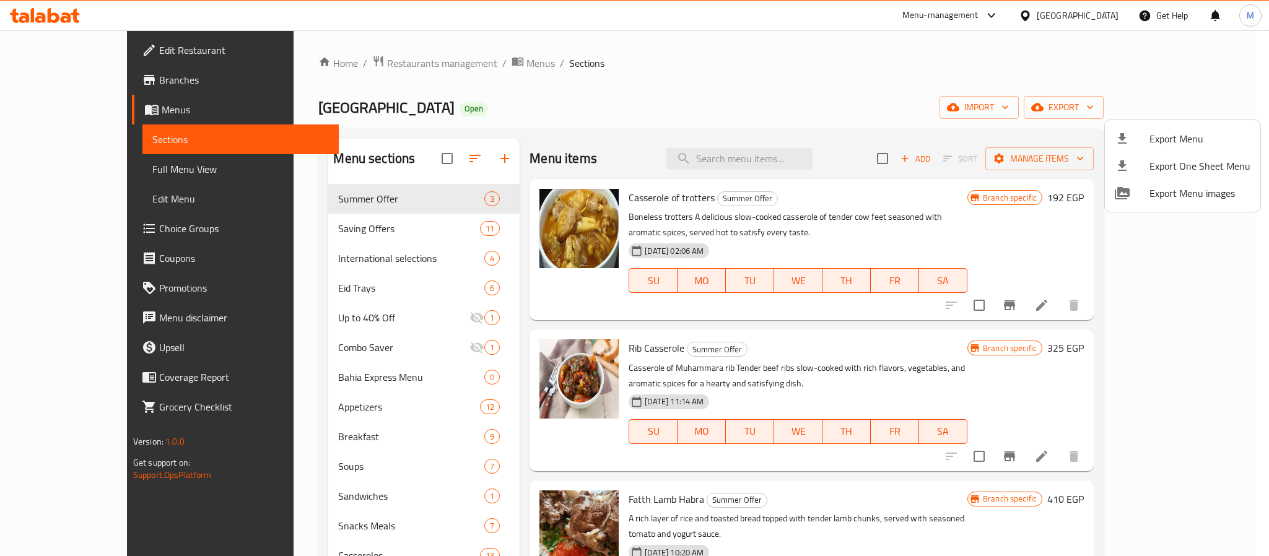
click at [566, 110] on div at bounding box center [634, 278] width 1269 height 556
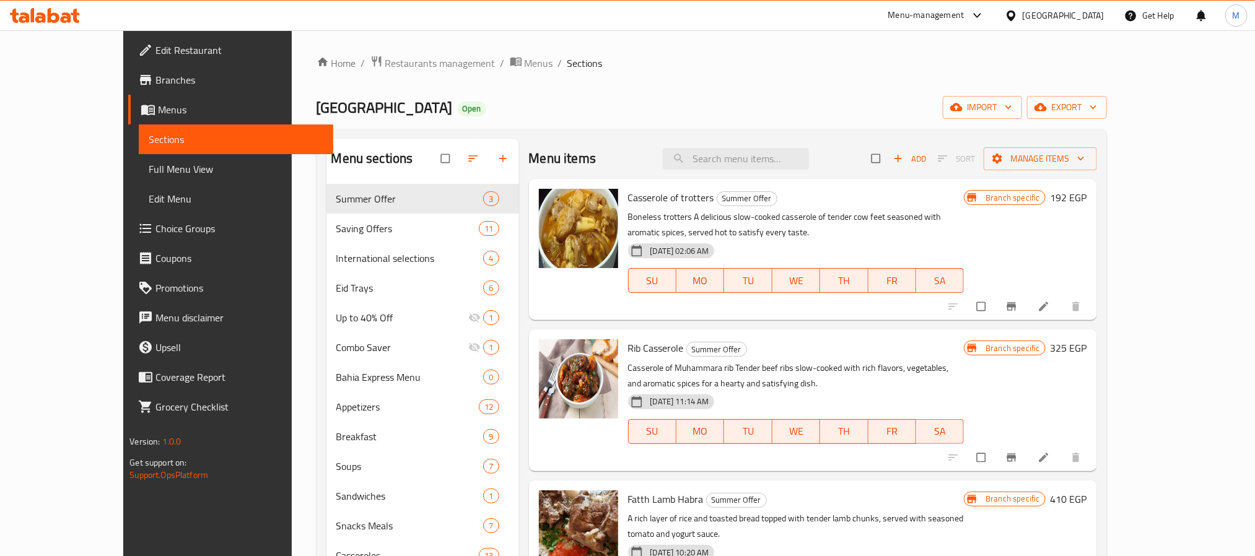
click at [155, 84] on span "Branches" at bounding box center [238, 79] width 167 height 15
click at [1097, 114] on span "export" at bounding box center [1067, 107] width 60 height 15
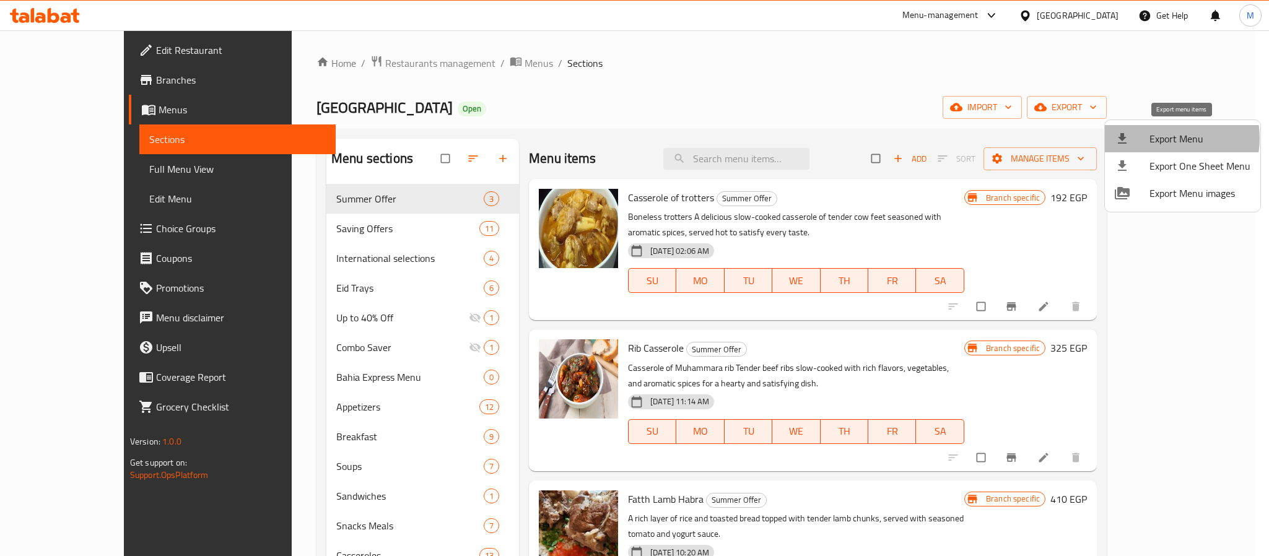
click at [1169, 138] on span "Export Menu" at bounding box center [1200, 138] width 101 height 15
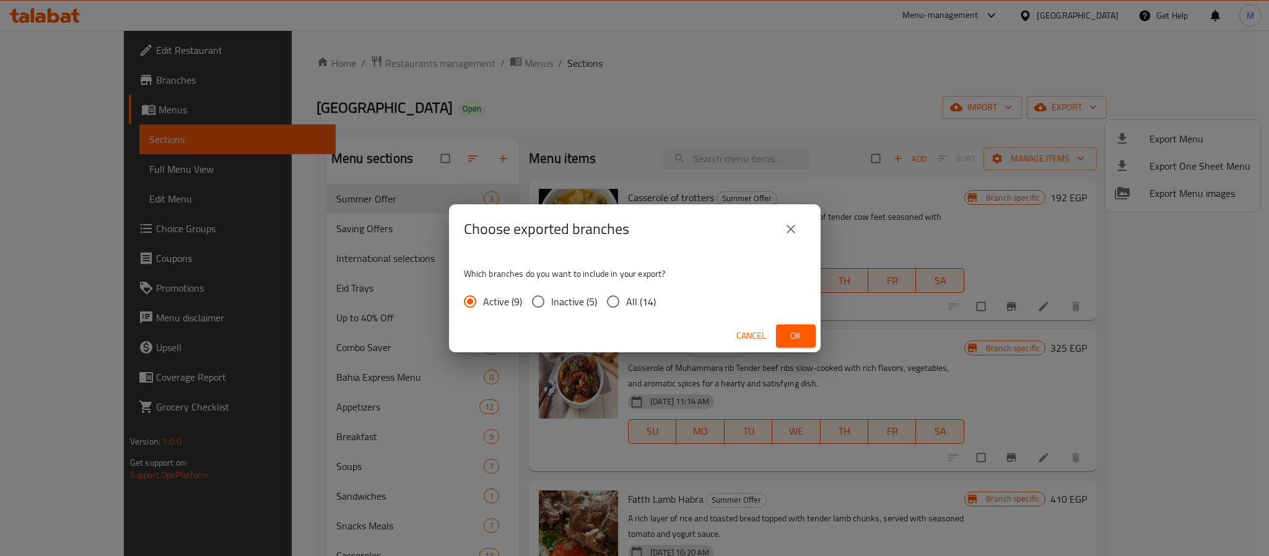
click at [624, 292] on input "All (14)" at bounding box center [613, 302] width 26 height 26
radio input "true"
click at [795, 338] on span "Ok" at bounding box center [796, 335] width 20 height 15
